Goal: Task Accomplishment & Management: Manage account settings

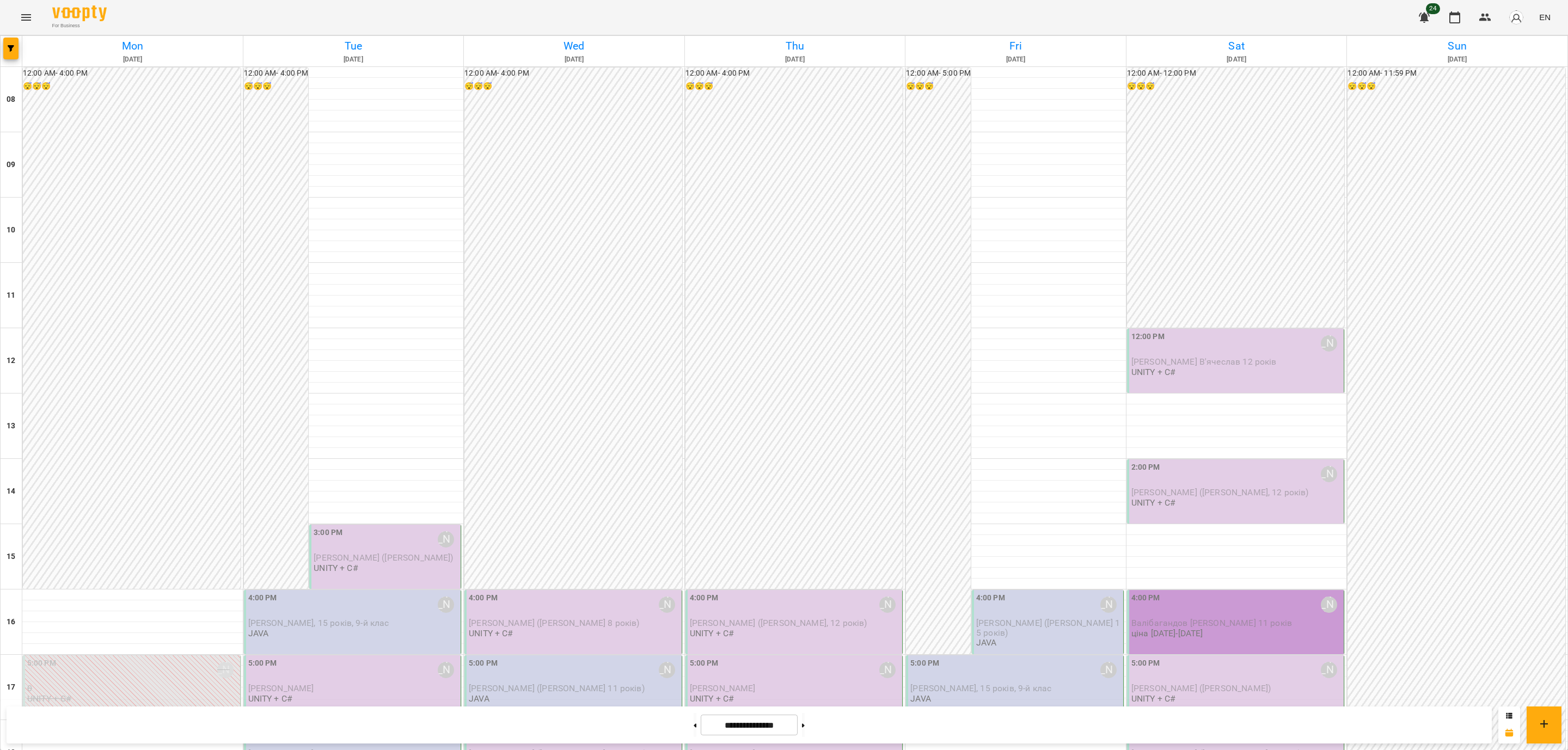
scroll to position [260, 0]
click at [369, 723] on div "6:00 PM [PERSON_NAME] [PERSON_NAME] 13 років JAVA" at bounding box center [354, 746] width 211 height 46
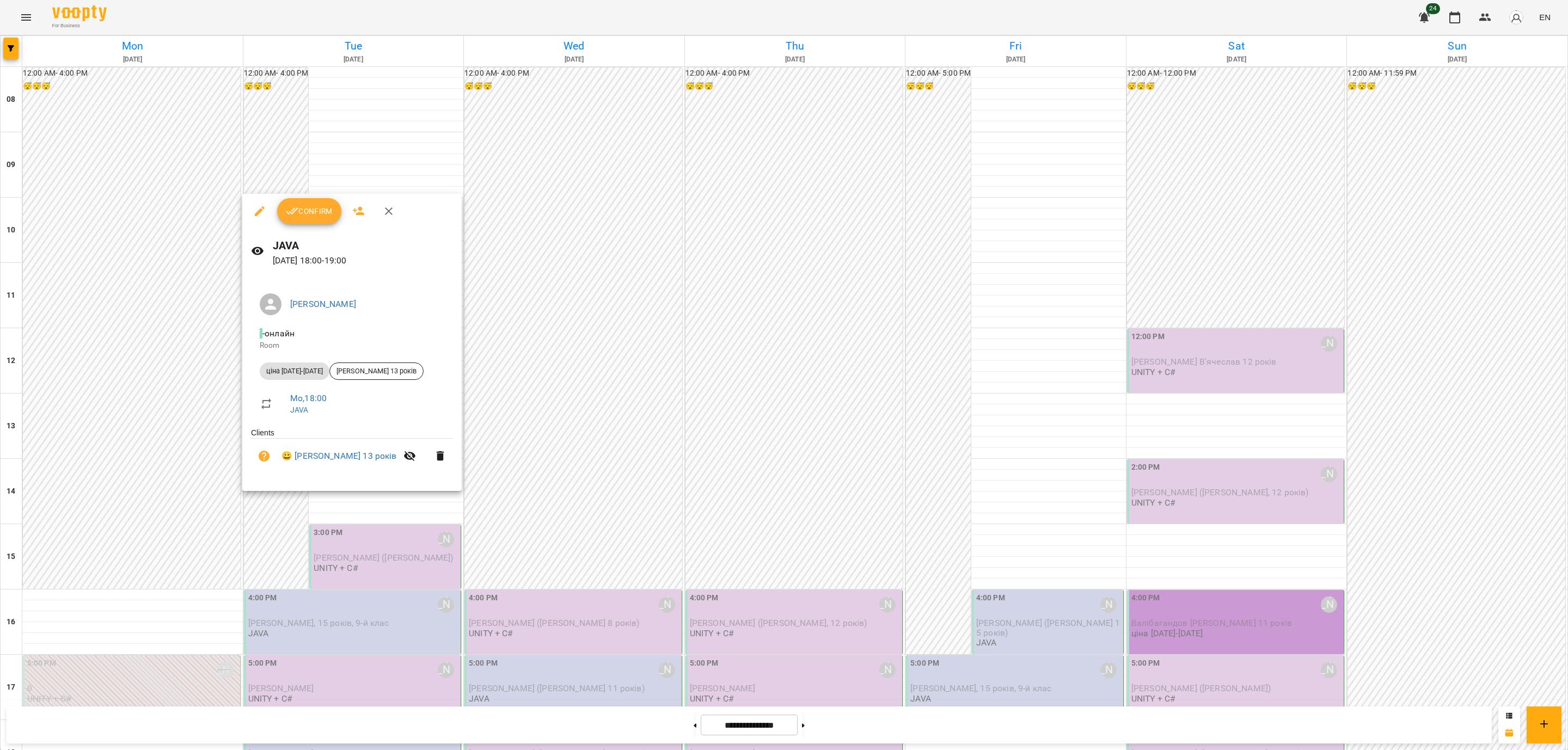
click at [312, 219] on button "Confirm" at bounding box center [309, 211] width 64 height 26
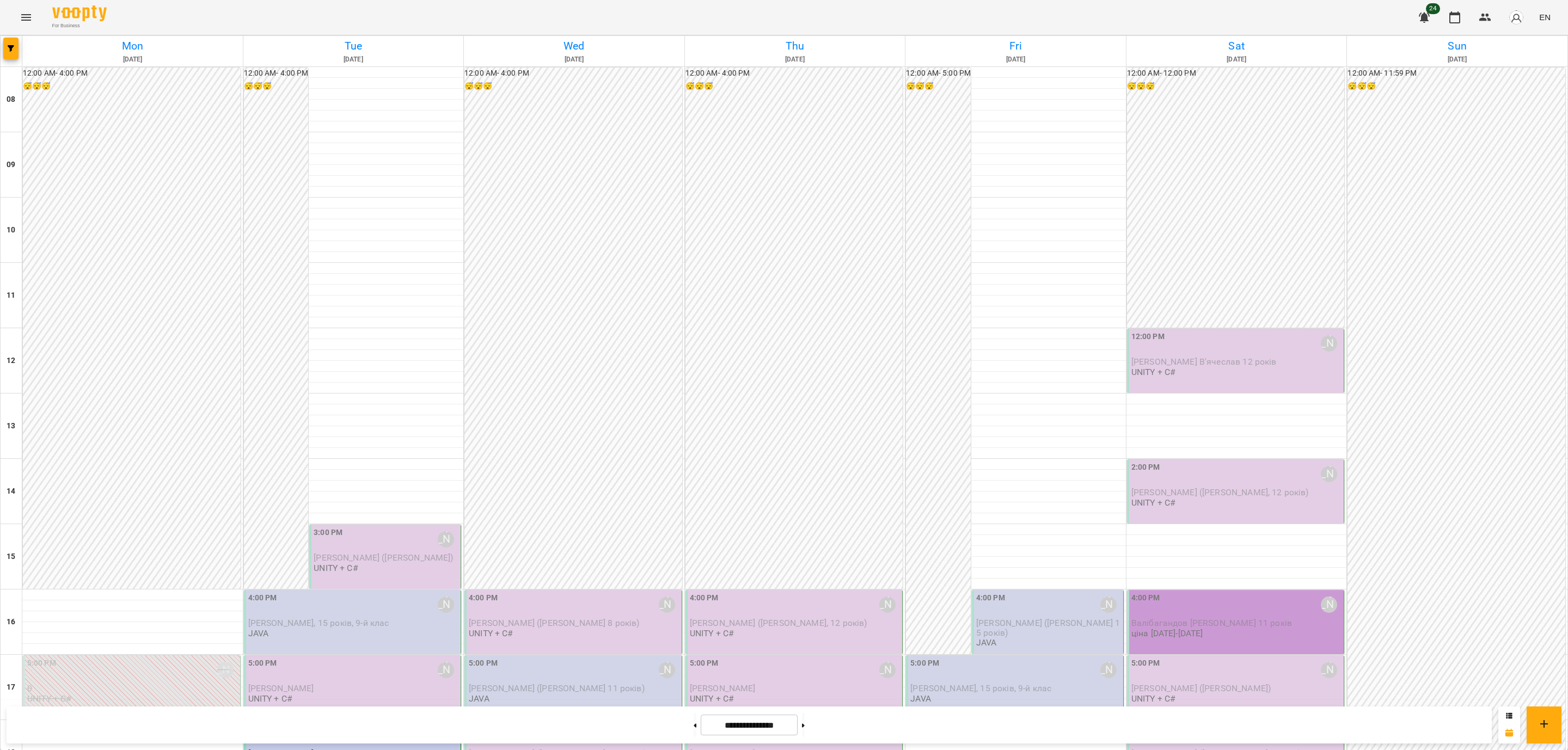
scroll to position [327, 0]
click at [361, 684] on div "[PERSON_NAME]" at bounding box center [354, 689] width 211 height 10
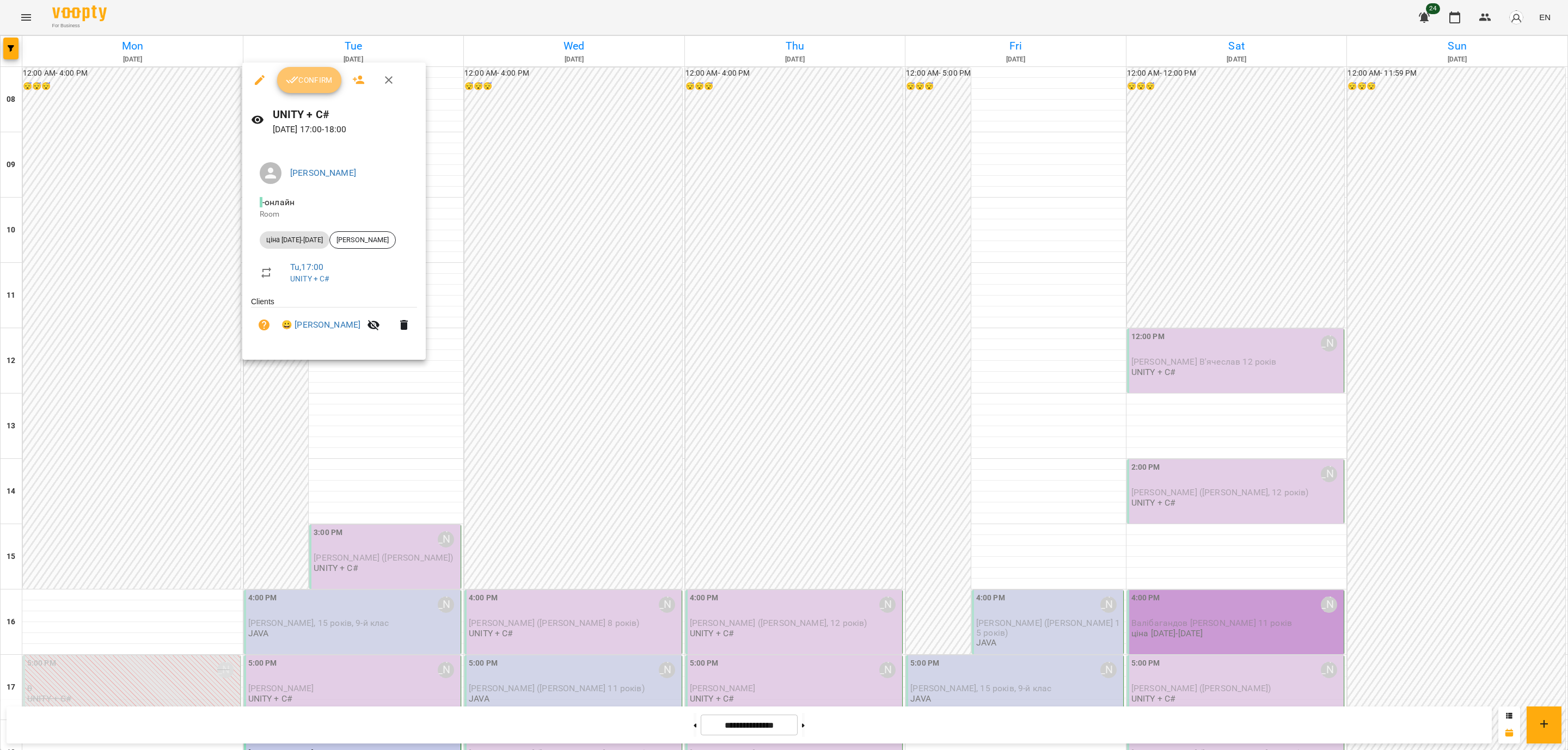
click at [299, 78] on span "Confirm" at bounding box center [309, 80] width 46 height 14
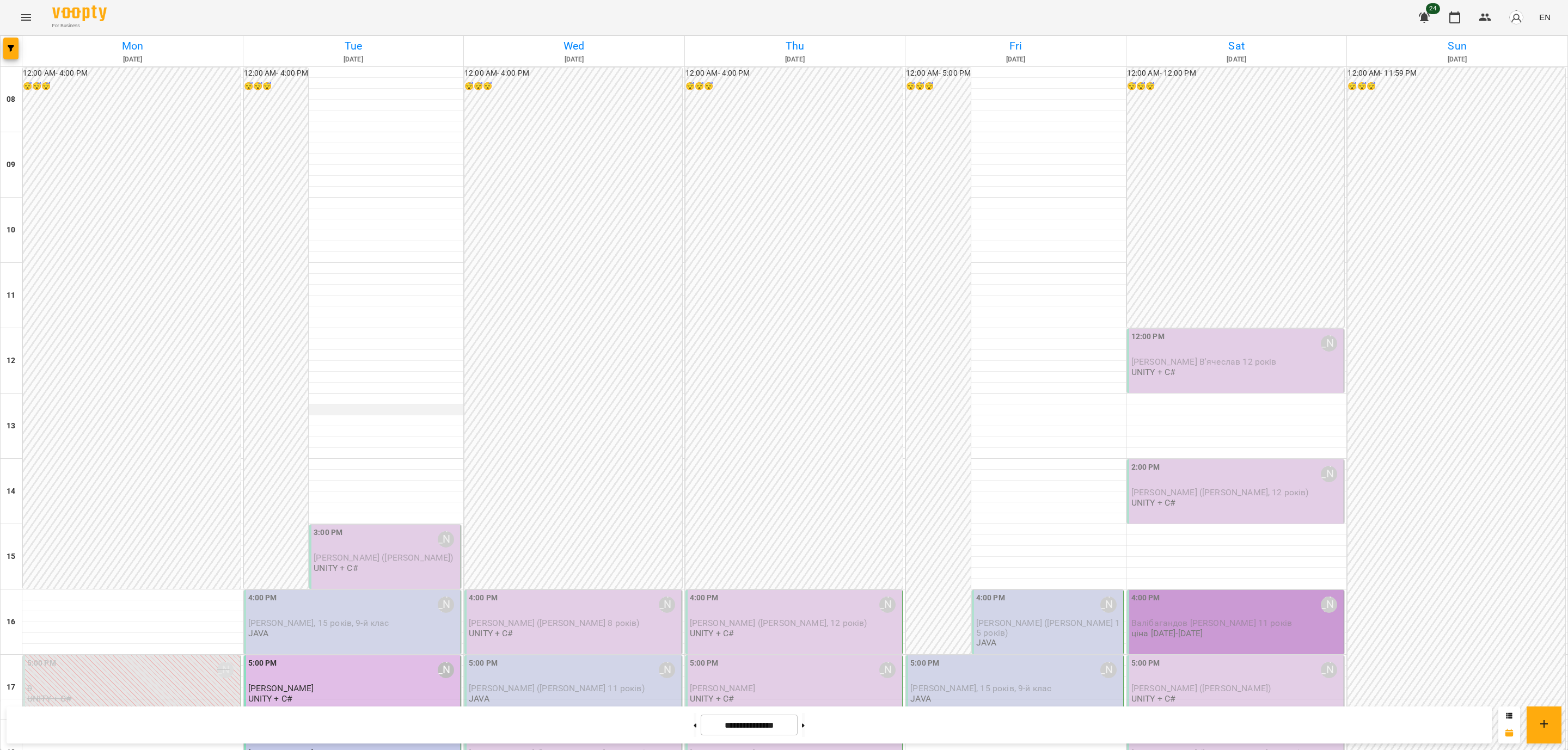
scroll to position [327, 0]
click at [389, 592] on div "4:00 PM [PERSON_NAME]" at bounding box center [354, 605] width 211 height 25
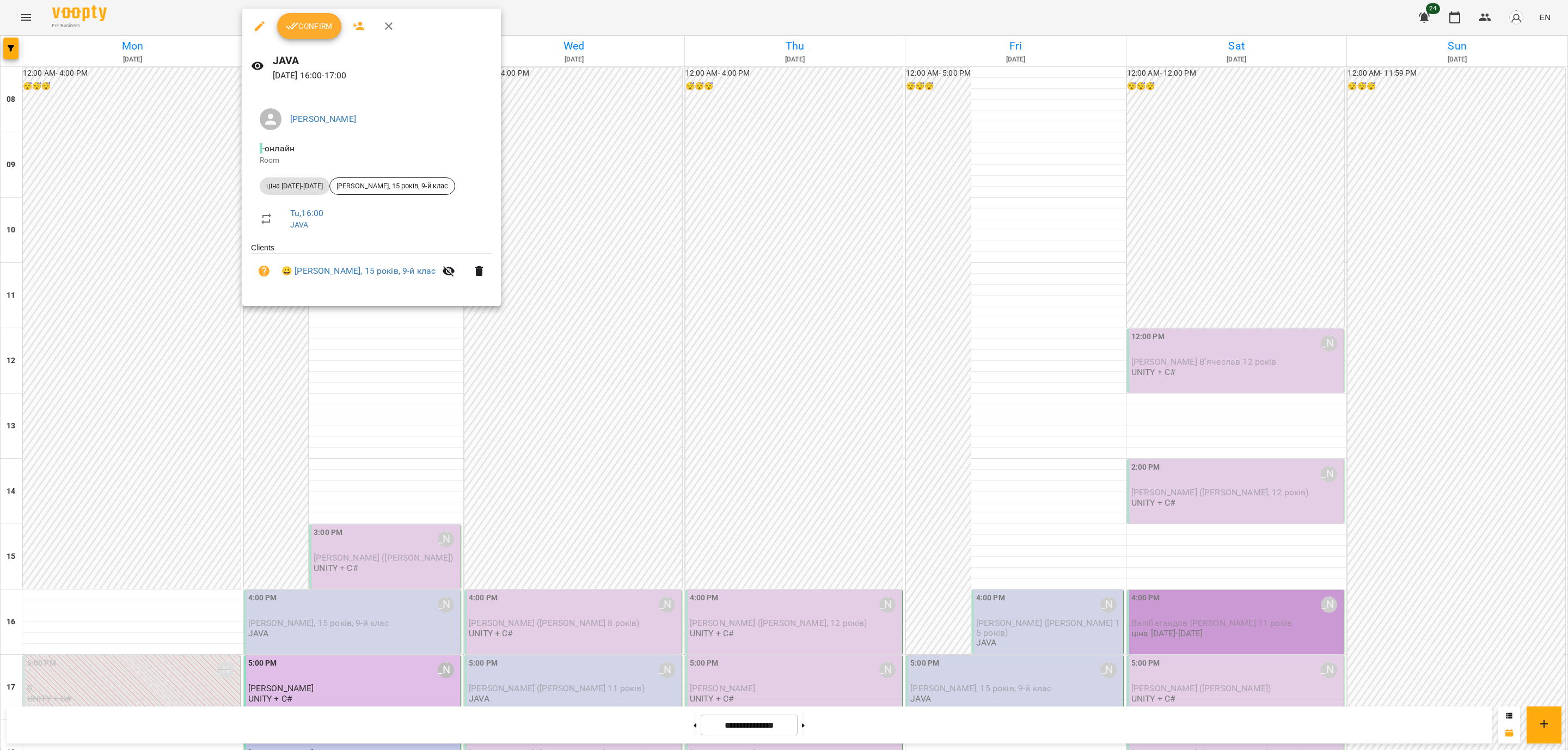
click at [330, 34] on button "Confirm" at bounding box center [309, 26] width 64 height 26
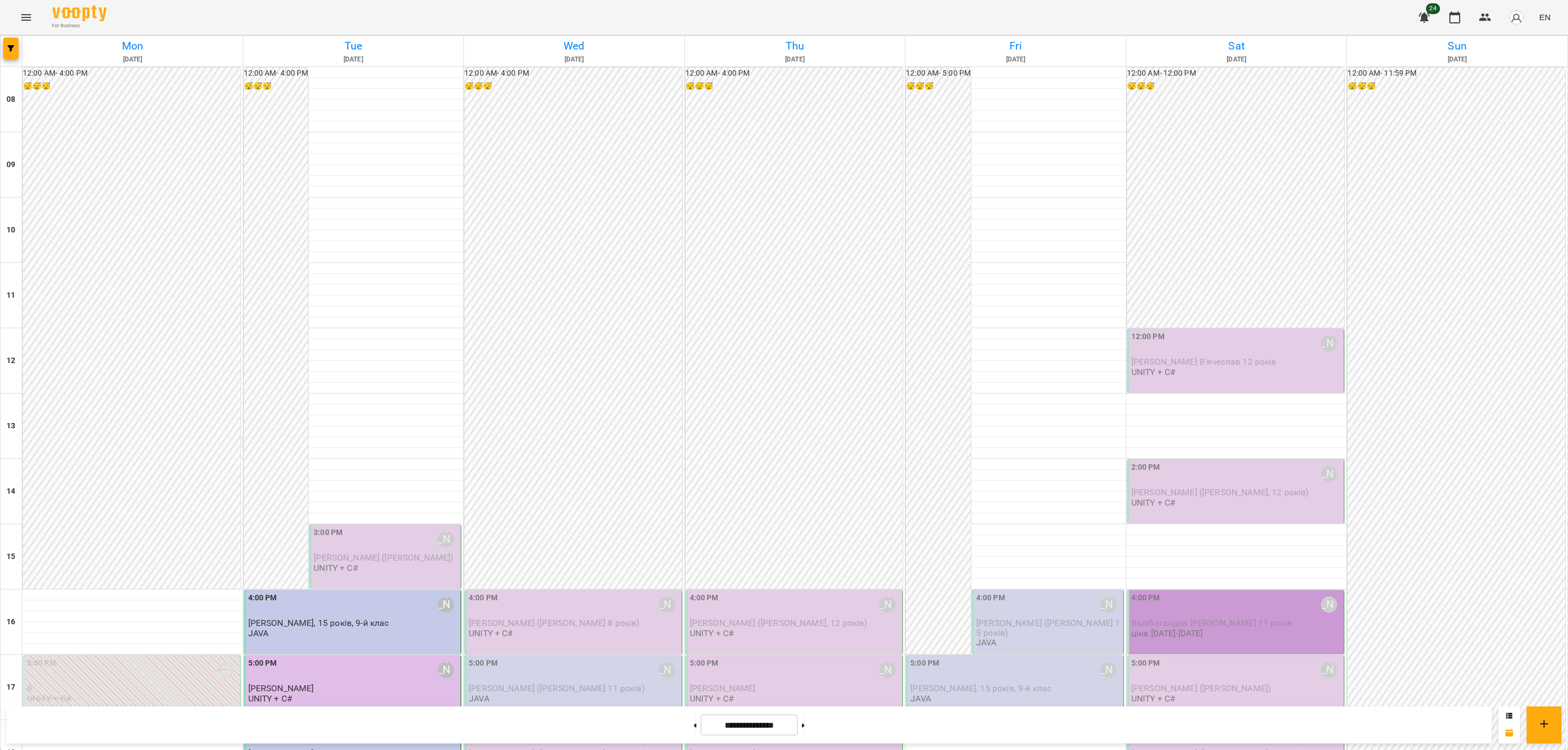
scroll to position [408, 0]
click at [382, 527] on div "3:00 PM [PERSON_NAME]" at bounding box center [386, 540] width 145 height 25
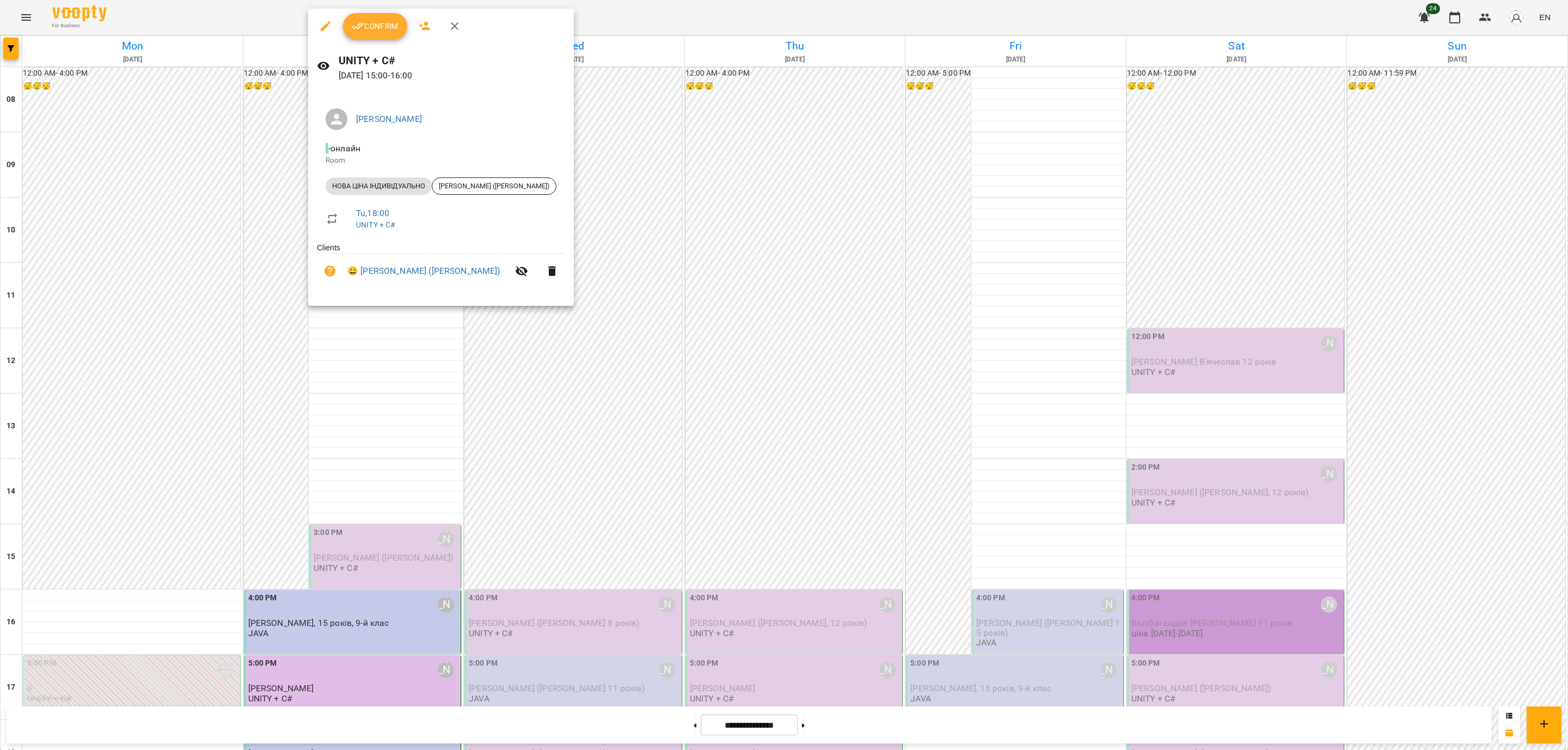
click at [389, 40] on div "Confirm" at bounding box center [440, 26] width 266 height 35
click at [386, 30] on span "Confirm" at bounding box center [375, 26] width 46 height 14
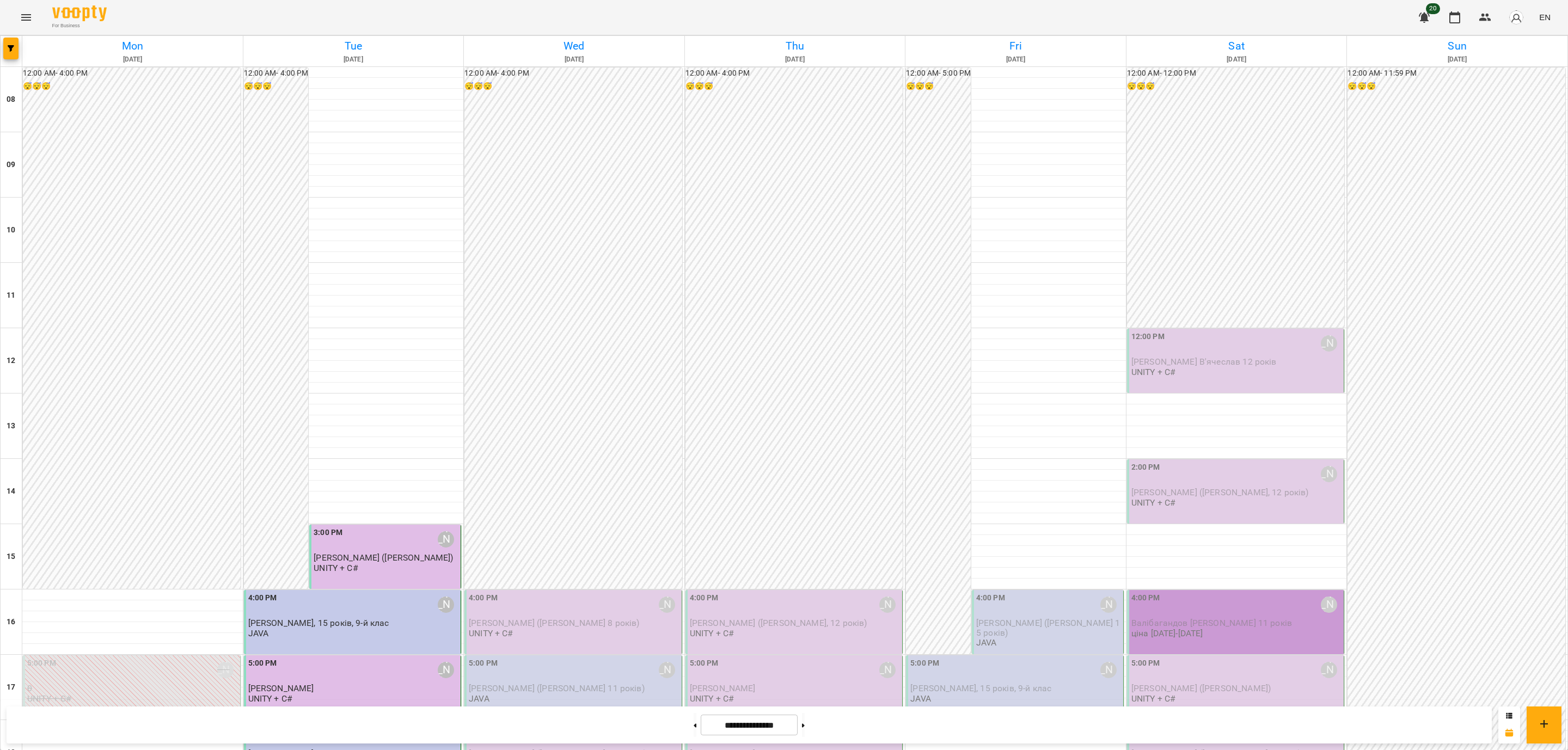
scroll to position [327, 0]
click at [694, 727] on button at bounding box center [695, 725] width 3 height 24
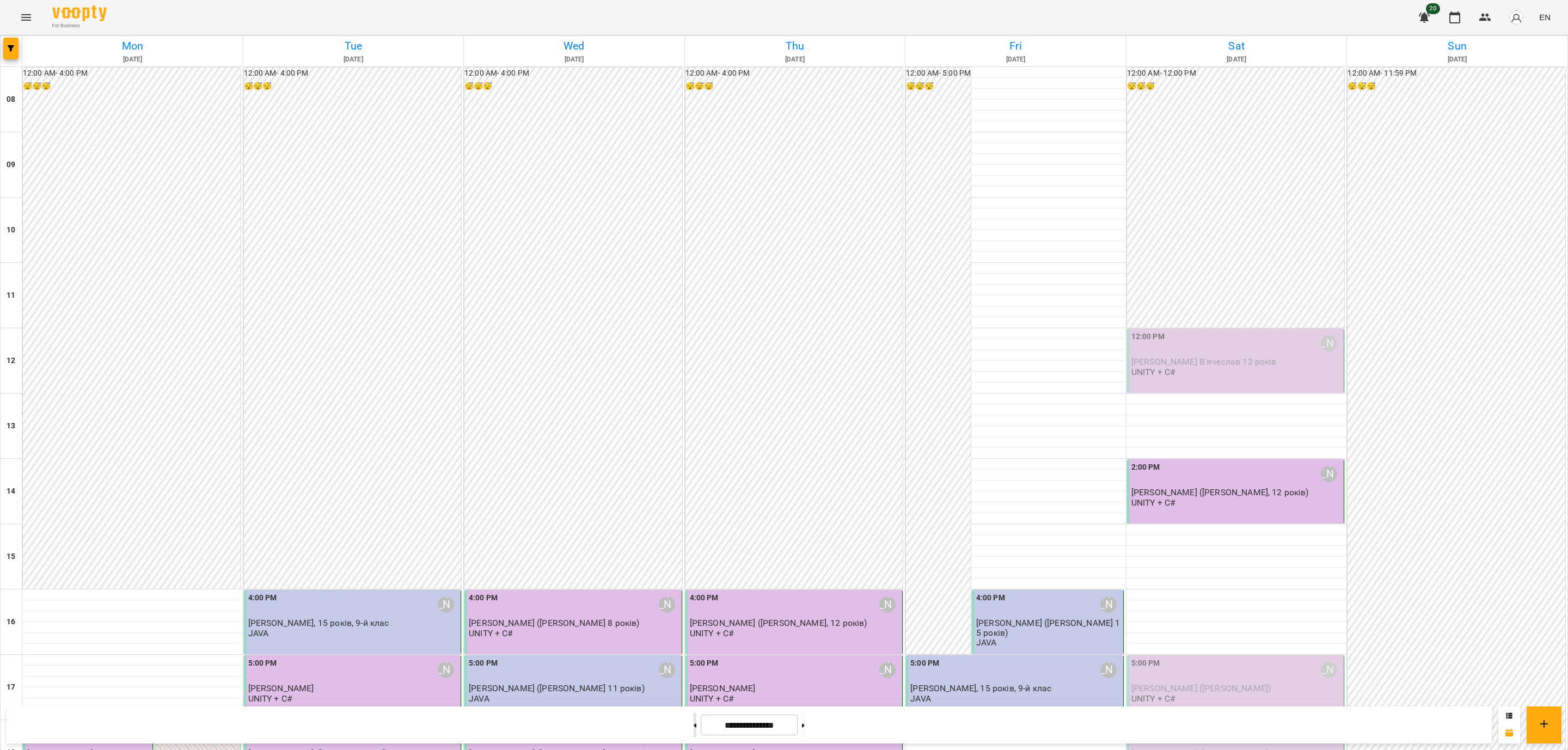
click at [694, 727] on button at bounding box center [695, 725] width 3 height 24
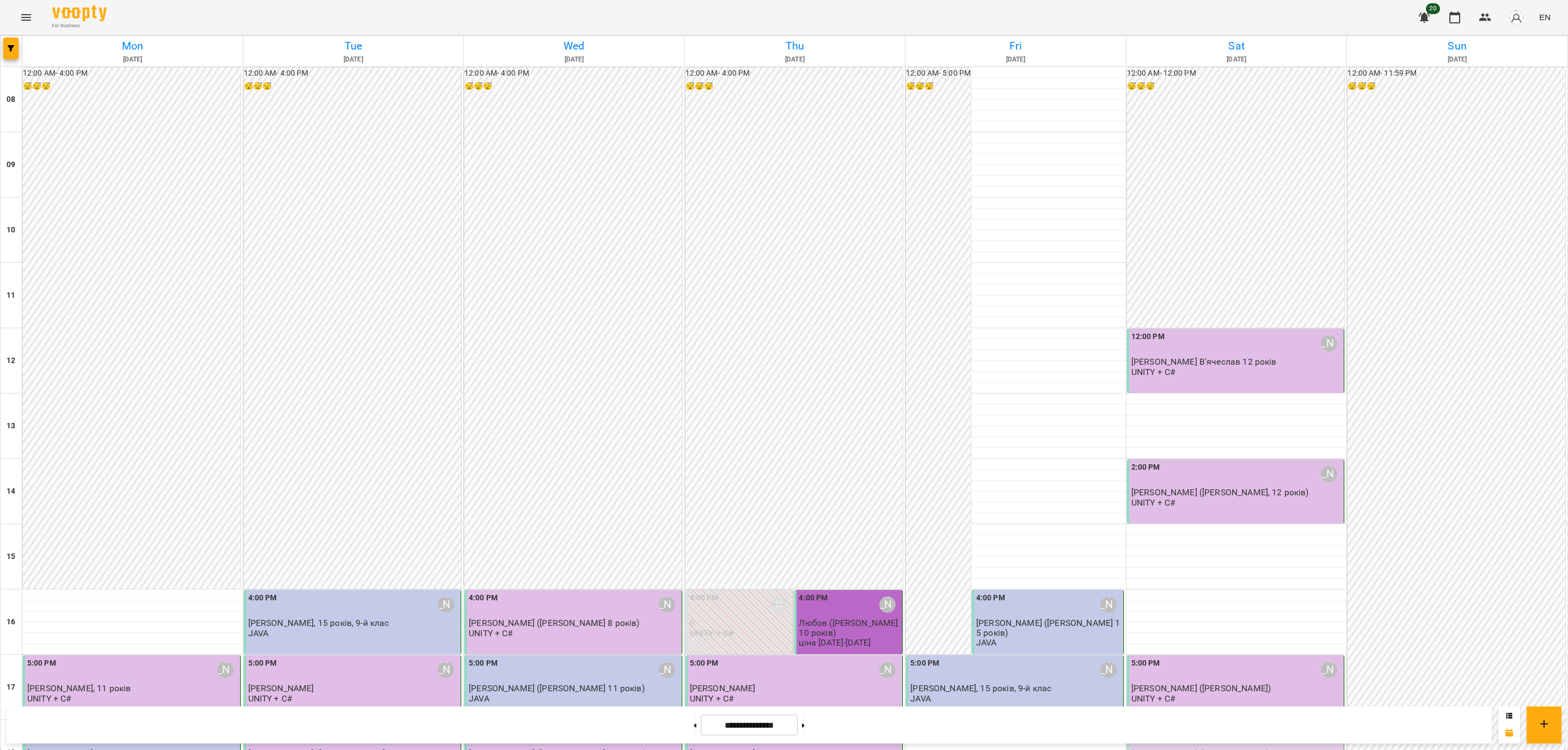
click at [809, 732] on div at bounding box center [803, 725] width 12 height 24
click at [804, 728] on button at bounding box center [803, 725] width 3 height 24
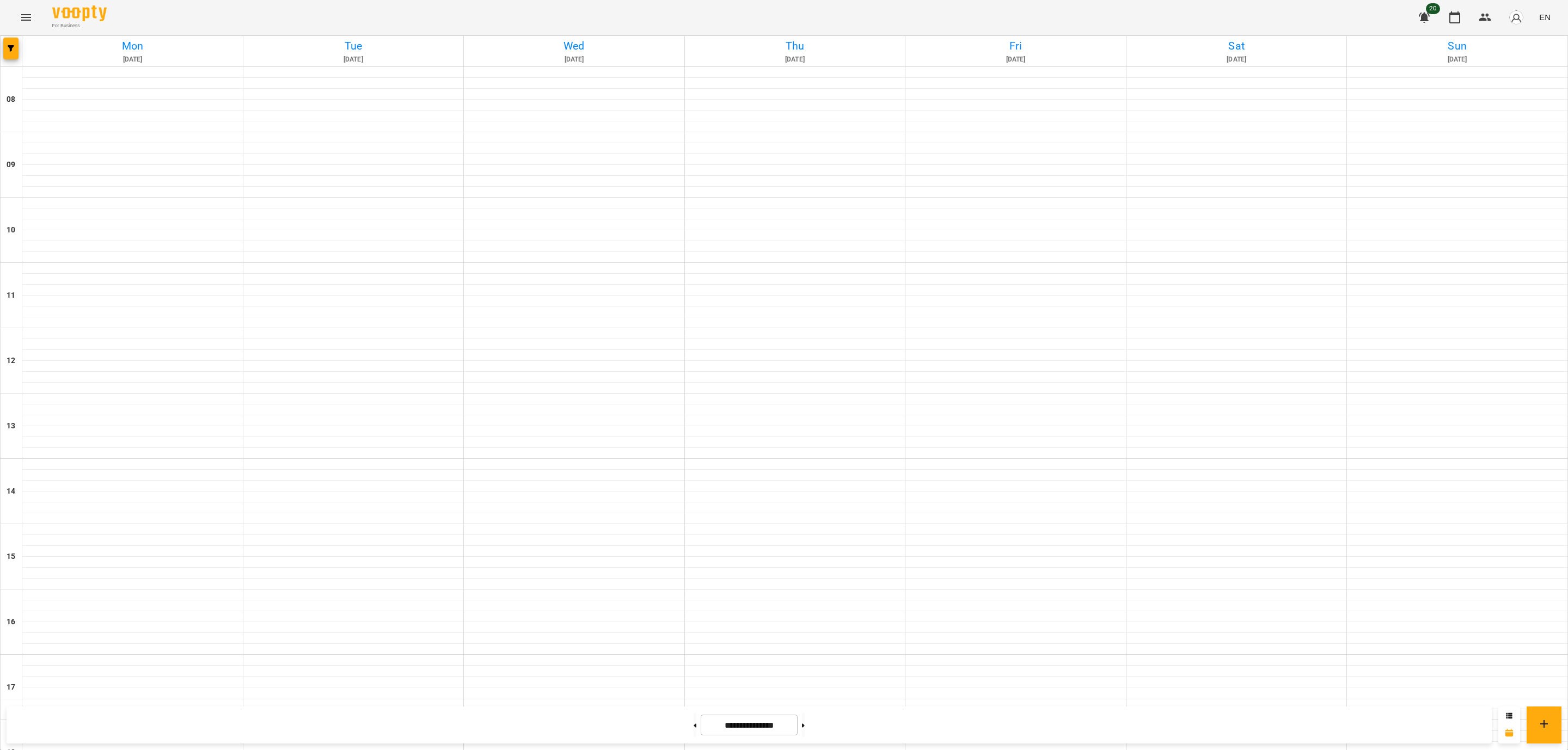
click at [815, 722] on div at bounding box center [815, 722] width 0 height 0
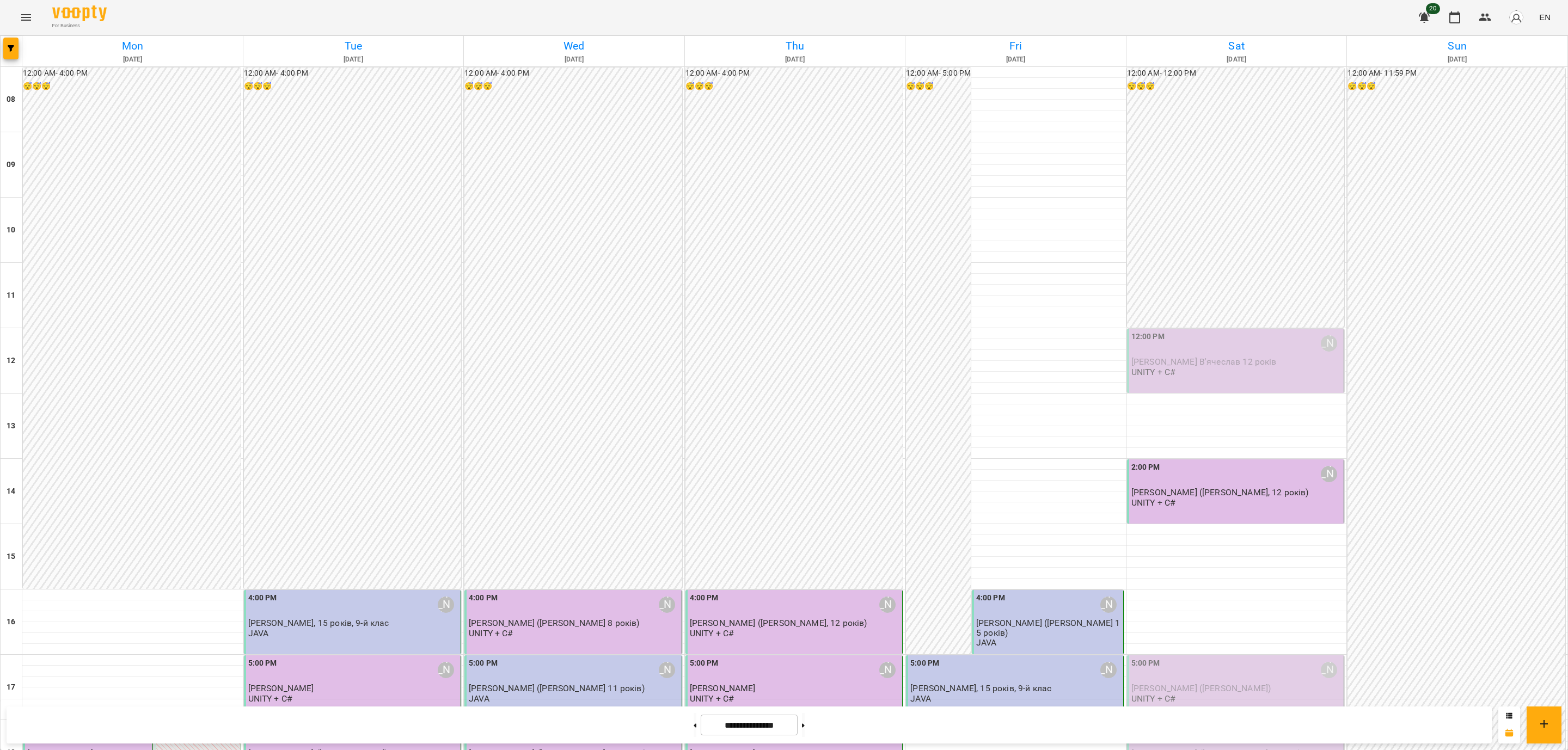
click at [848, 731] on div "**********" at bounding box center [749, 725] width 1486 height 37
click at [804, 732] on div at bounding box center [803, 725] width 12 height 24
click at [804, 729] on button at bounding box center [803, 725] width 3 height 24
type input "**********"
